Goal: Transaction & Acquisition: Obtain resource

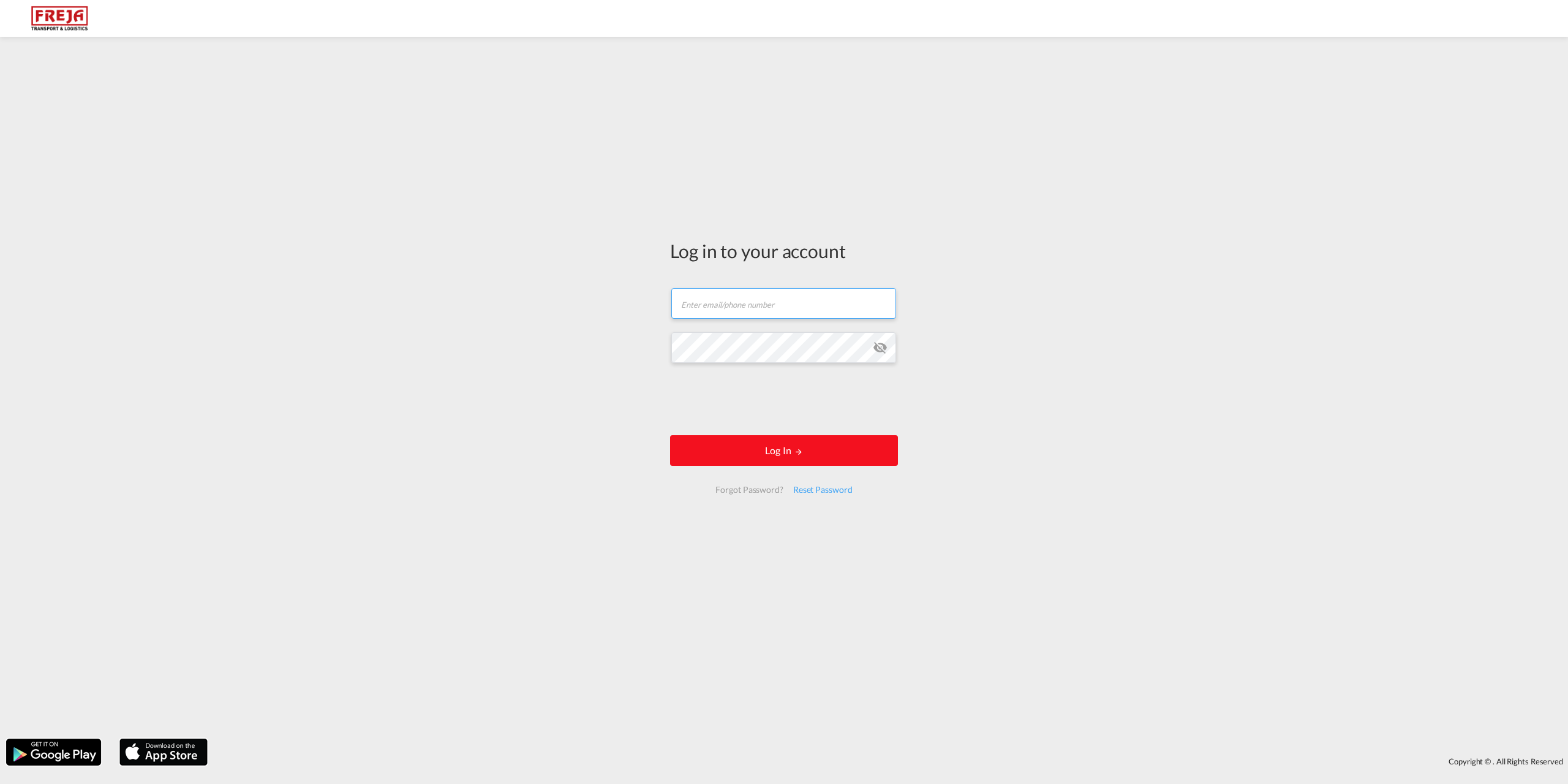
type input "[EMAIL_ADDRESS][DOMAIN_NAME]"
click at [765, 434] on form "[EMAIL_ADDRESS][DOMAIN_NAME] Email field is required Password field is required…" at bounding box center [784, 391] width 228 height 230
click at [799, 448] on md-icon "LOGIN" at bounding box center [799, 451] width 8 height 8
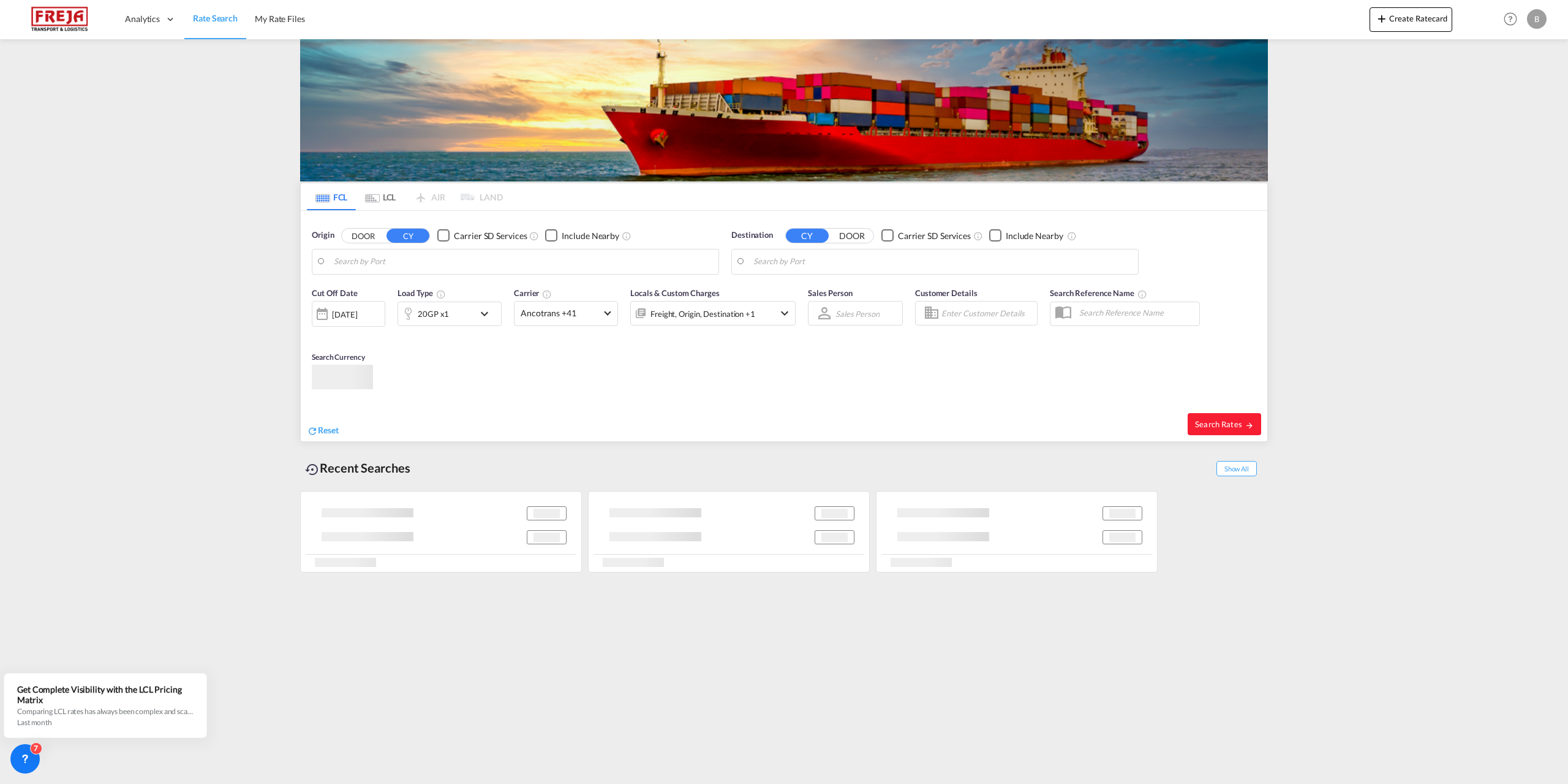
type input "Yantian Pt, CNYTN"
type input "[GEOGRAPHIC_DATA] ([GEOGRAPHIC_DATA]), DKCPH"
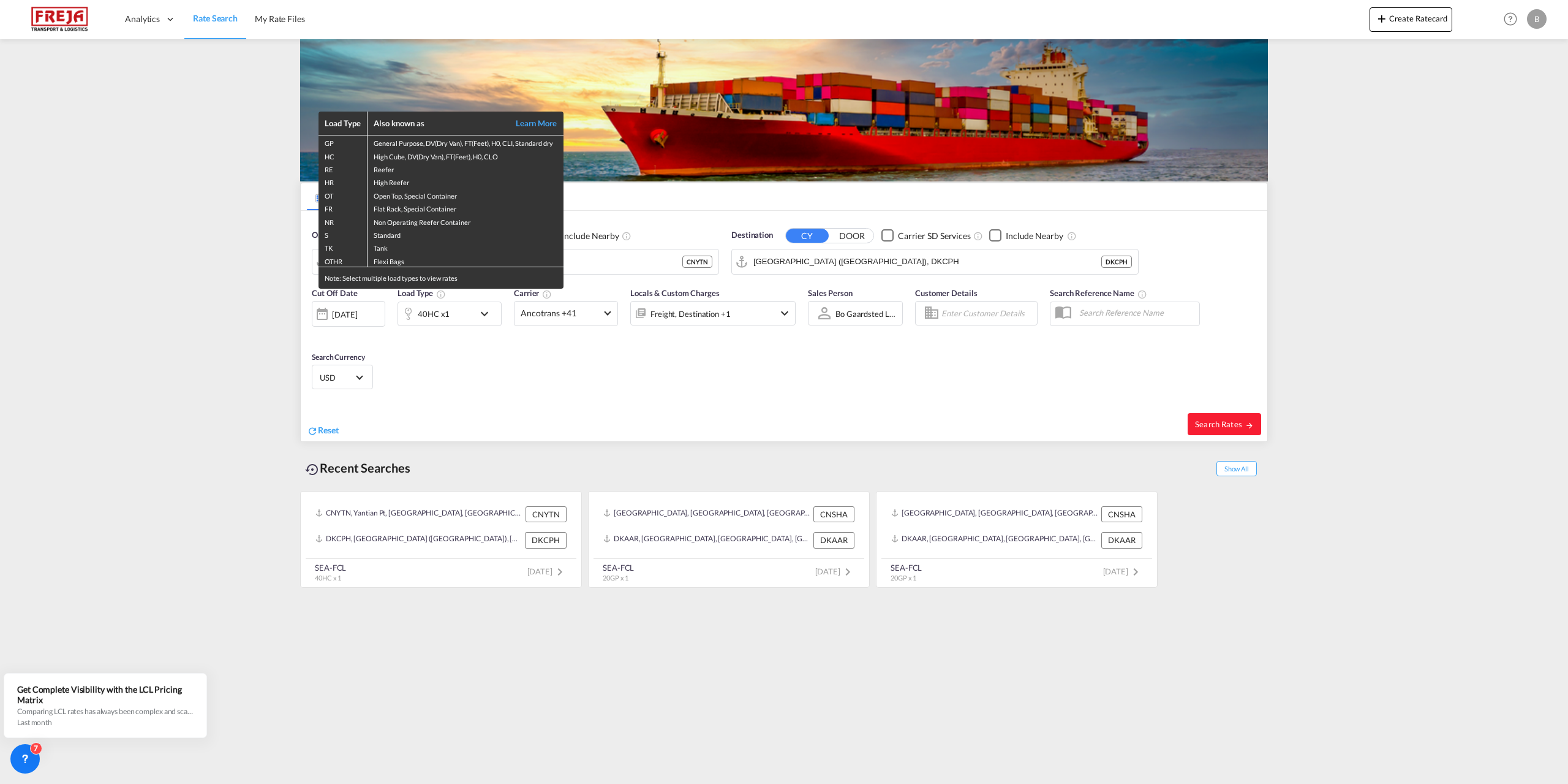
click at [555, 384] on div "Load Type Also known as Learn More GP General Purpose, DV(Dry Van), FT(Feet), H…" at bounding box center [784, 392] width 1568 height 784
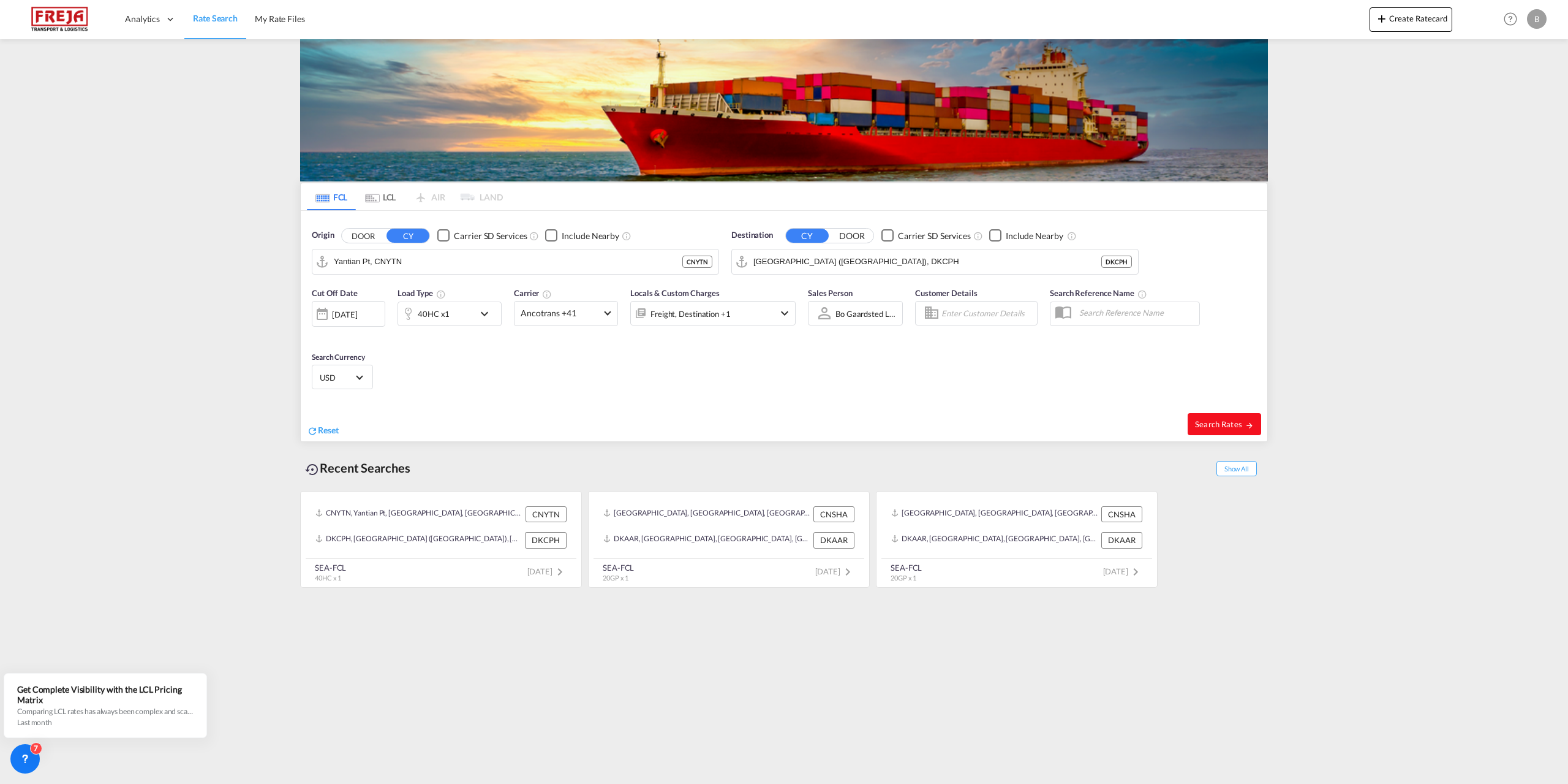
click at [1220, 427] on span "Search Rates" at bounding box center [1224, 424] width 59 height 10
type input "CNYTN to DKCPH / [DATE]"
